Goal: Find specific page/section

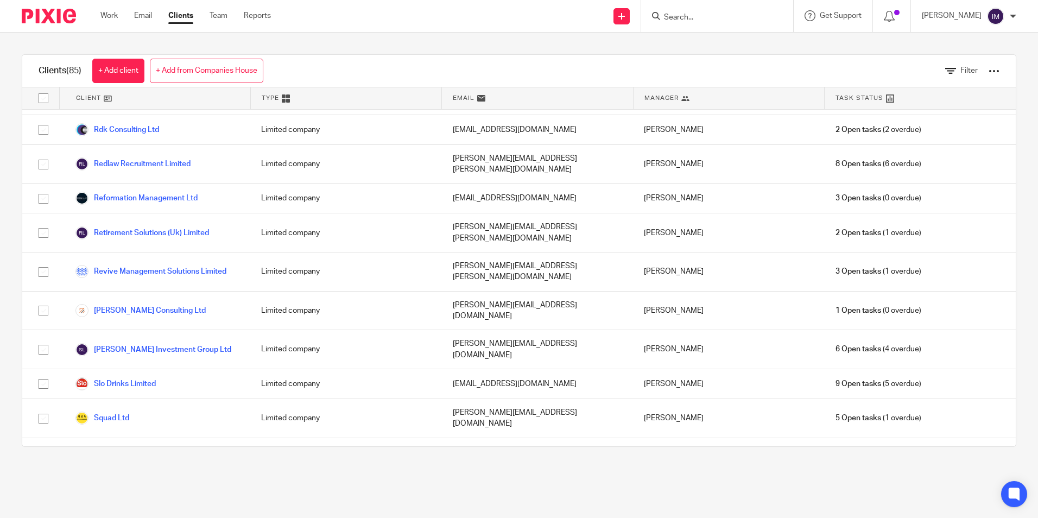
scroll to position [2071, 0]
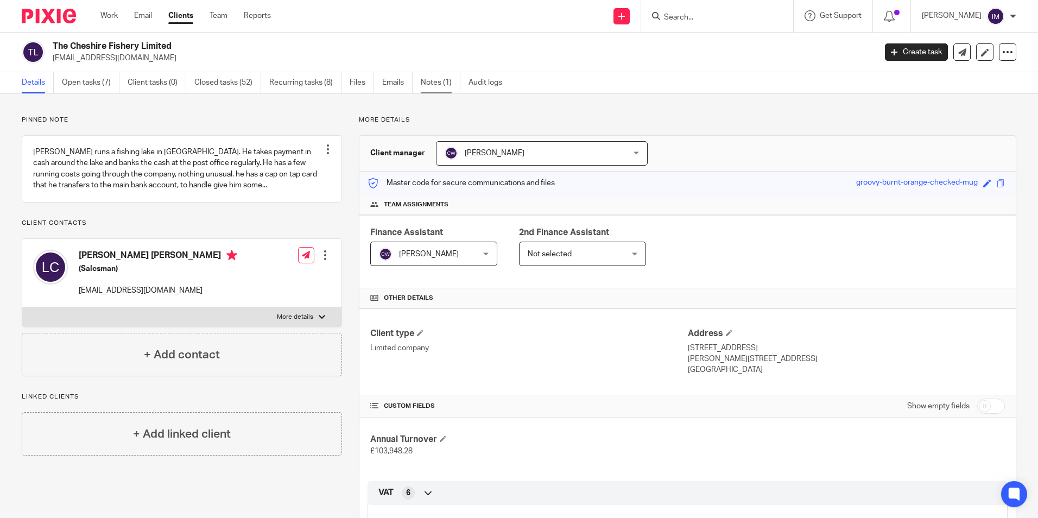
click at [428, 87] on link "Notes (1)" at bounding box center [441, 82] width 40 height 21
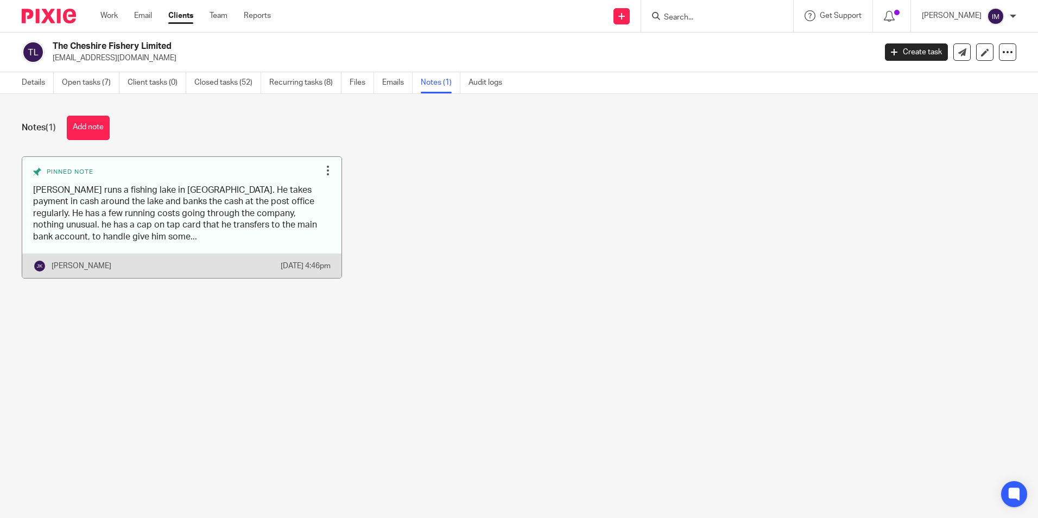
click at [248, 214] on link at bounding box center [181, 217] width 319 height 121
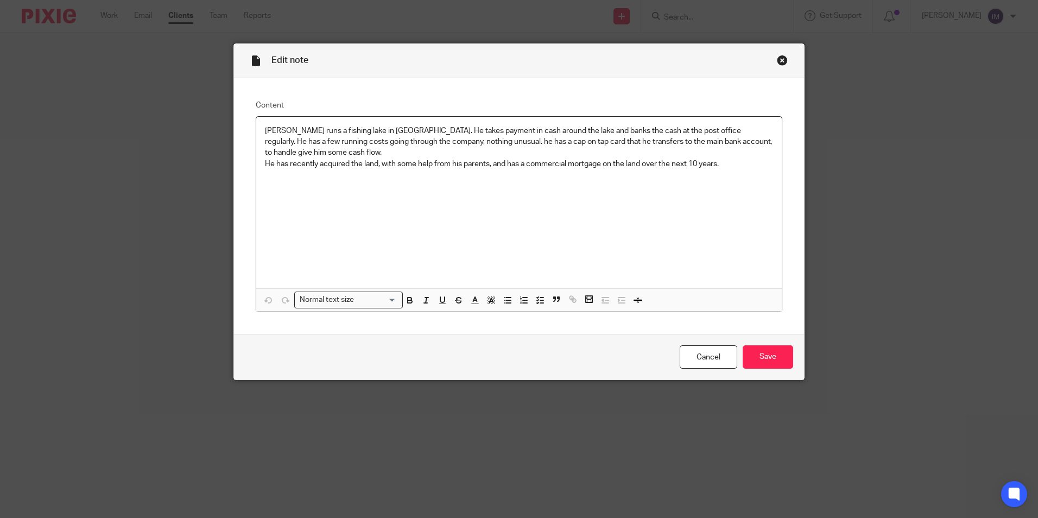
click at [778, 58] on div "Close this dialog window" at bounding box center [782, 60] width 11 height 11
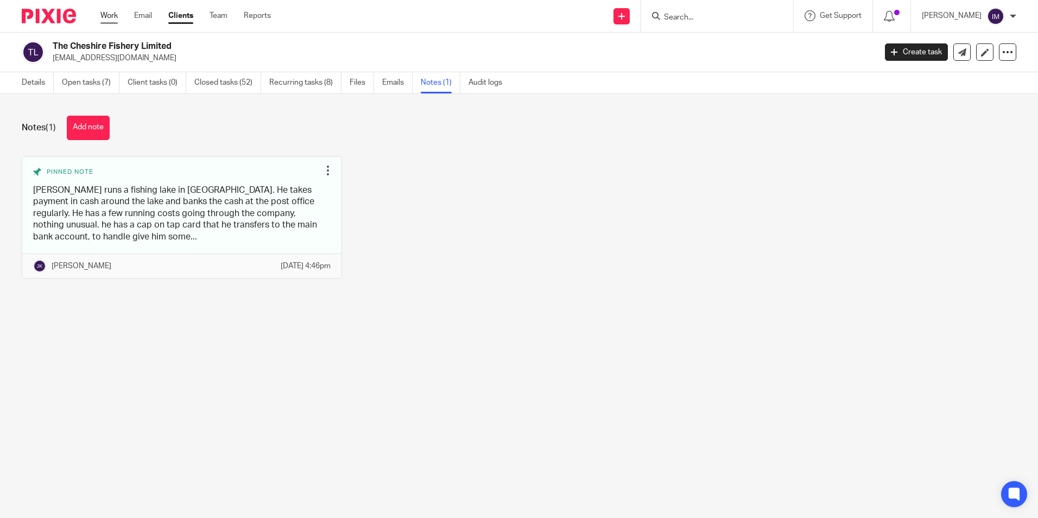
click at [111, 16] on link "Work" at bounding box center [108, 15] width 17 height 11
